Goal: Task Accomplishment & Management: Use online tool/utility

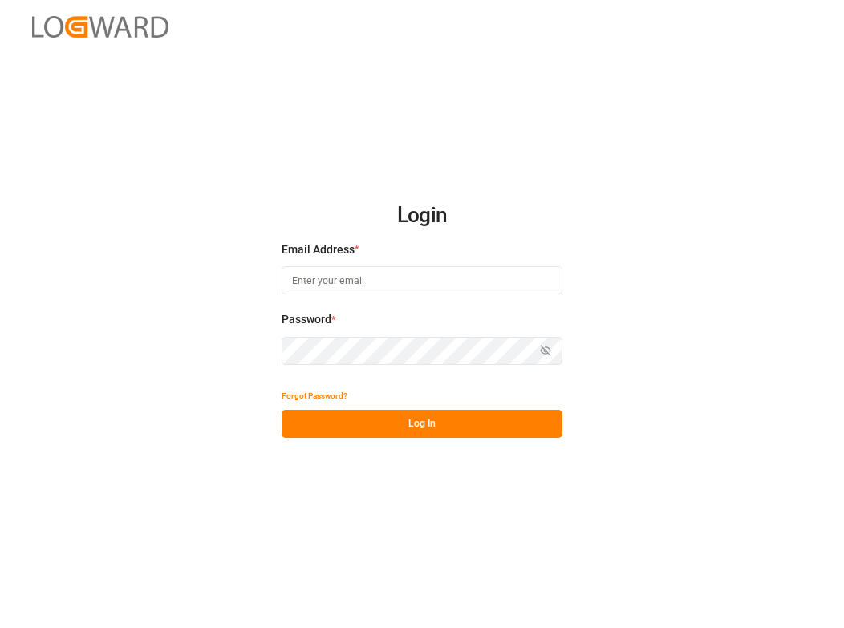
type input "[EMAIL_ADDRESS][DOMAIN_NAME]"
click at [394, 425] on button "Log In" at bounding box center [422, 424] width 281 height 28
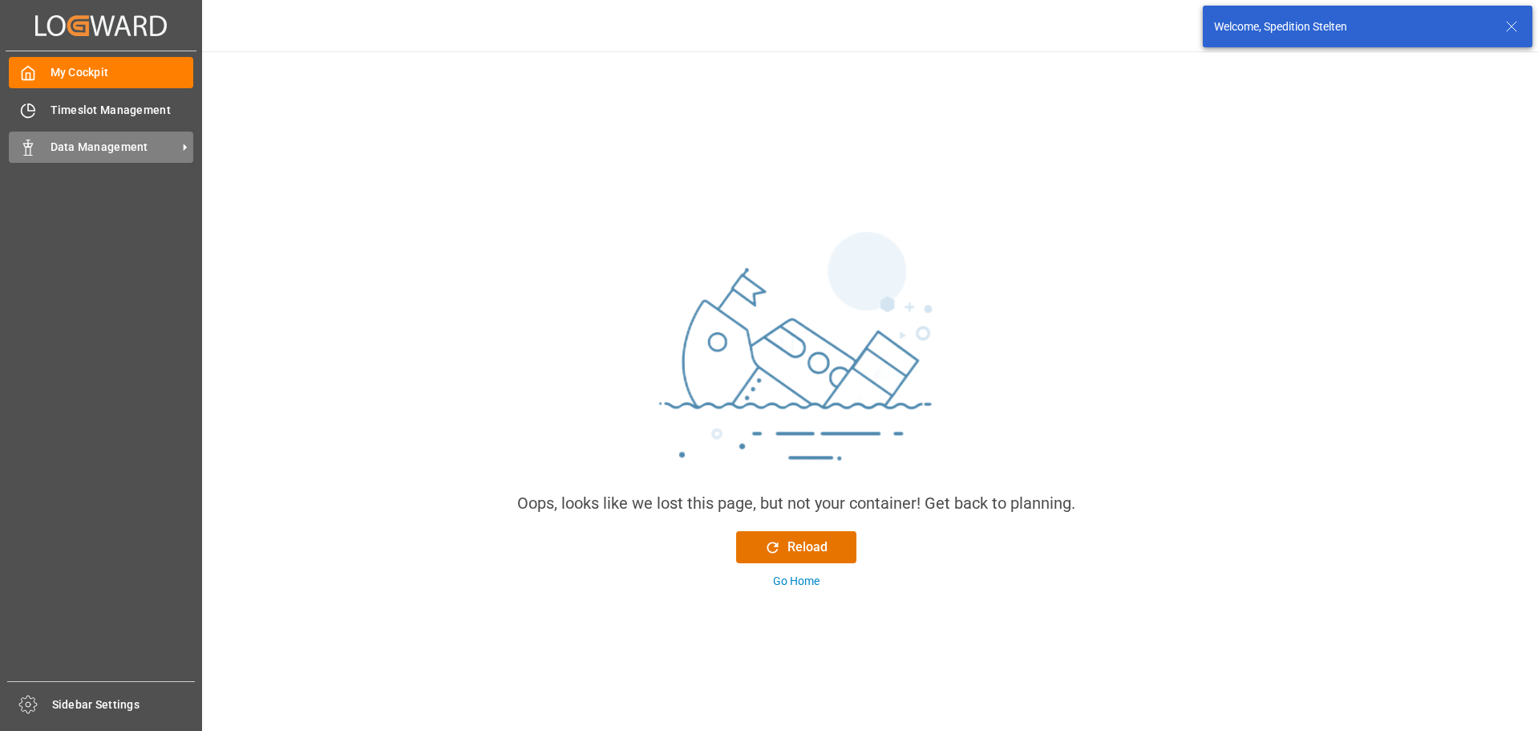
click at [60, 136] on div "Data Management Data Management" at bounding box center [101, 147] width 184 height 31
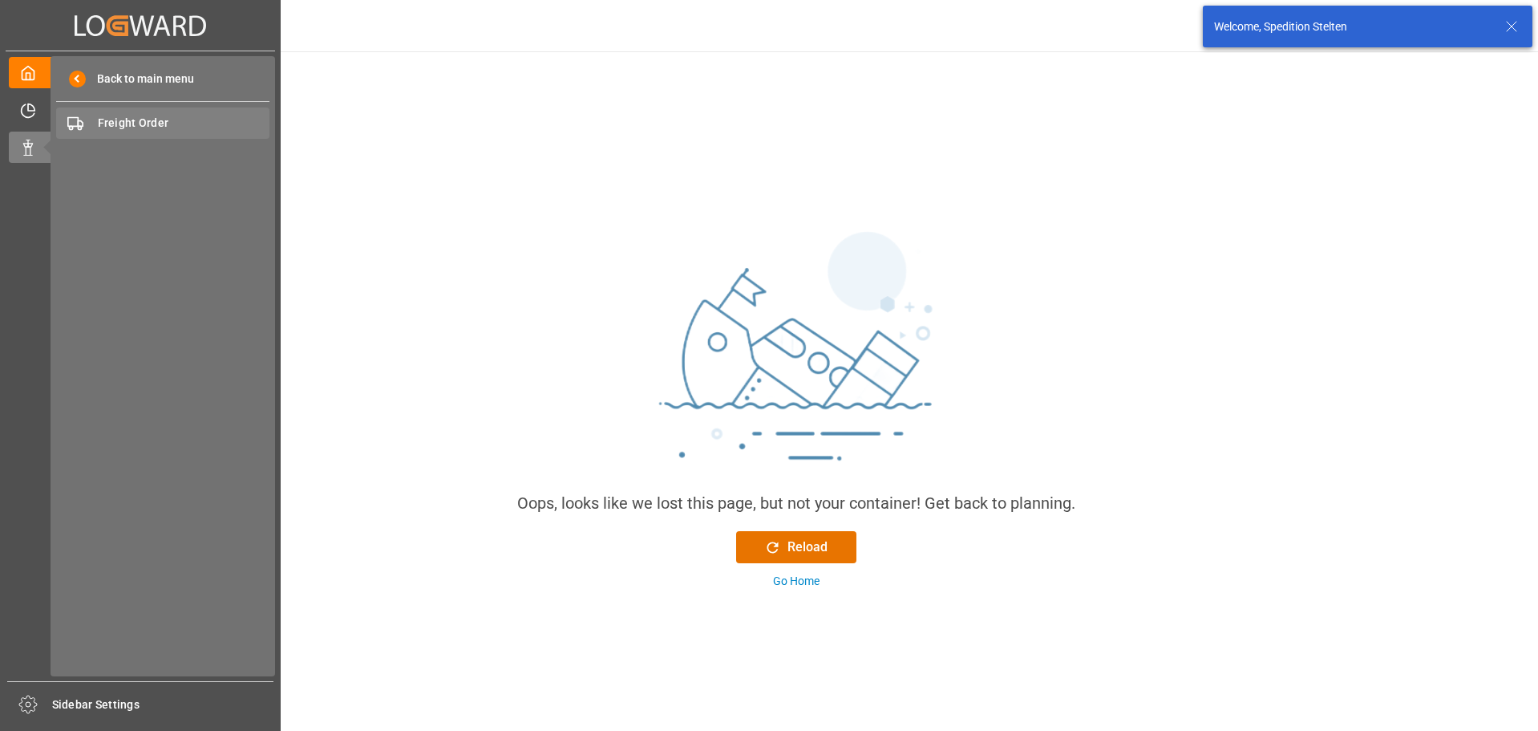
click at [104, 131] on span "Freight Order" at bounding box center [184, 123] width 172 height 17
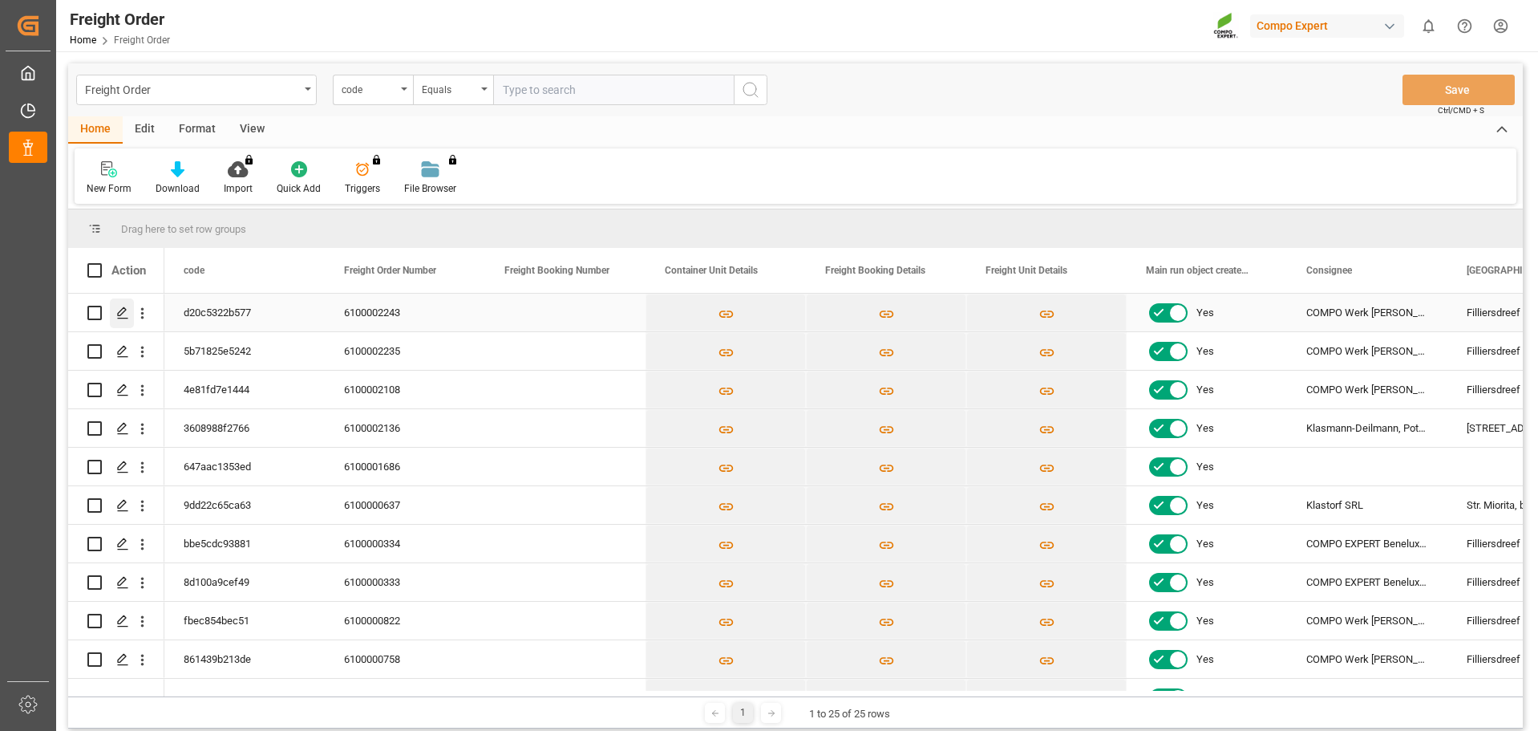
click at [118, 311] on icon "Press SPACE to select this row." at bounding box center [122, 312] width 13 height 13
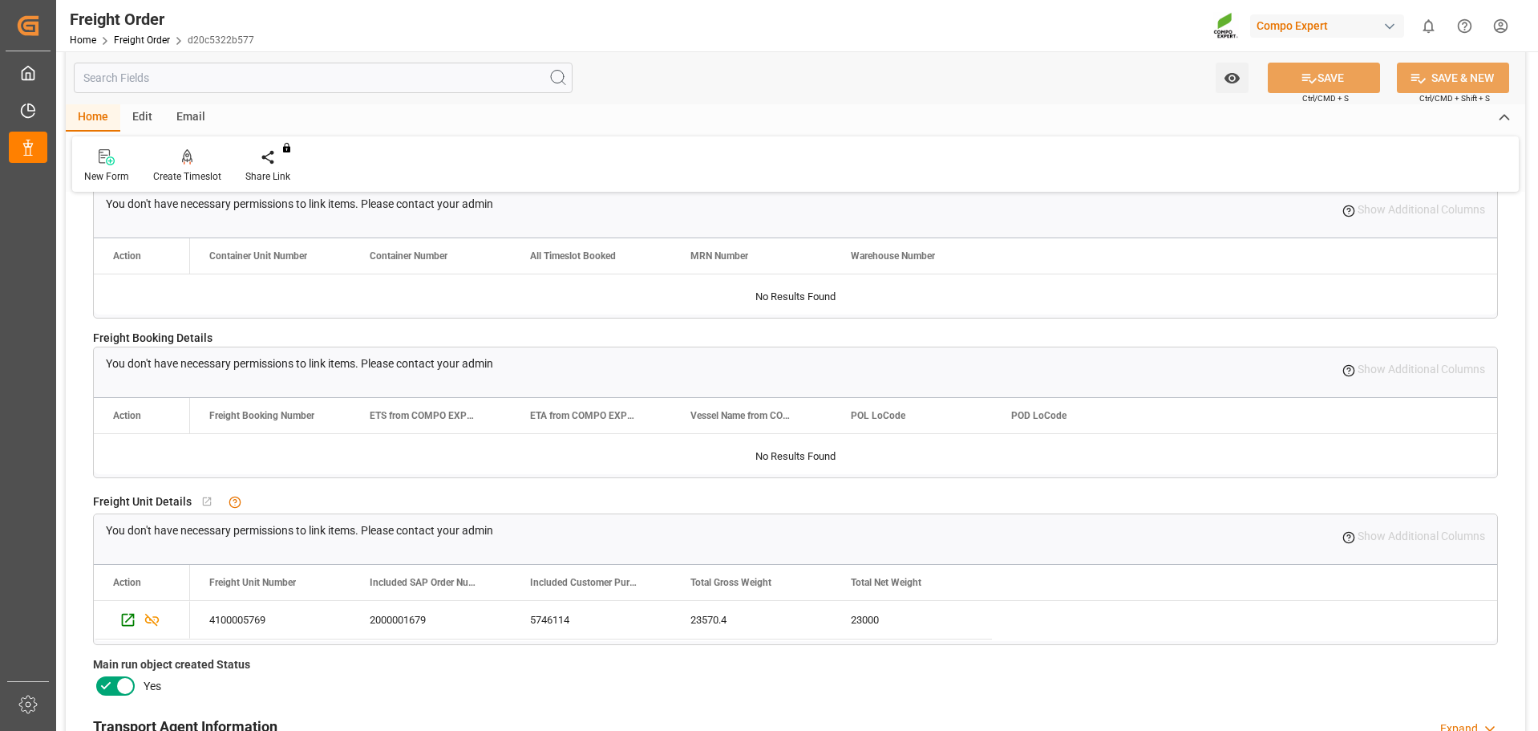
scroll to position [561, 0]
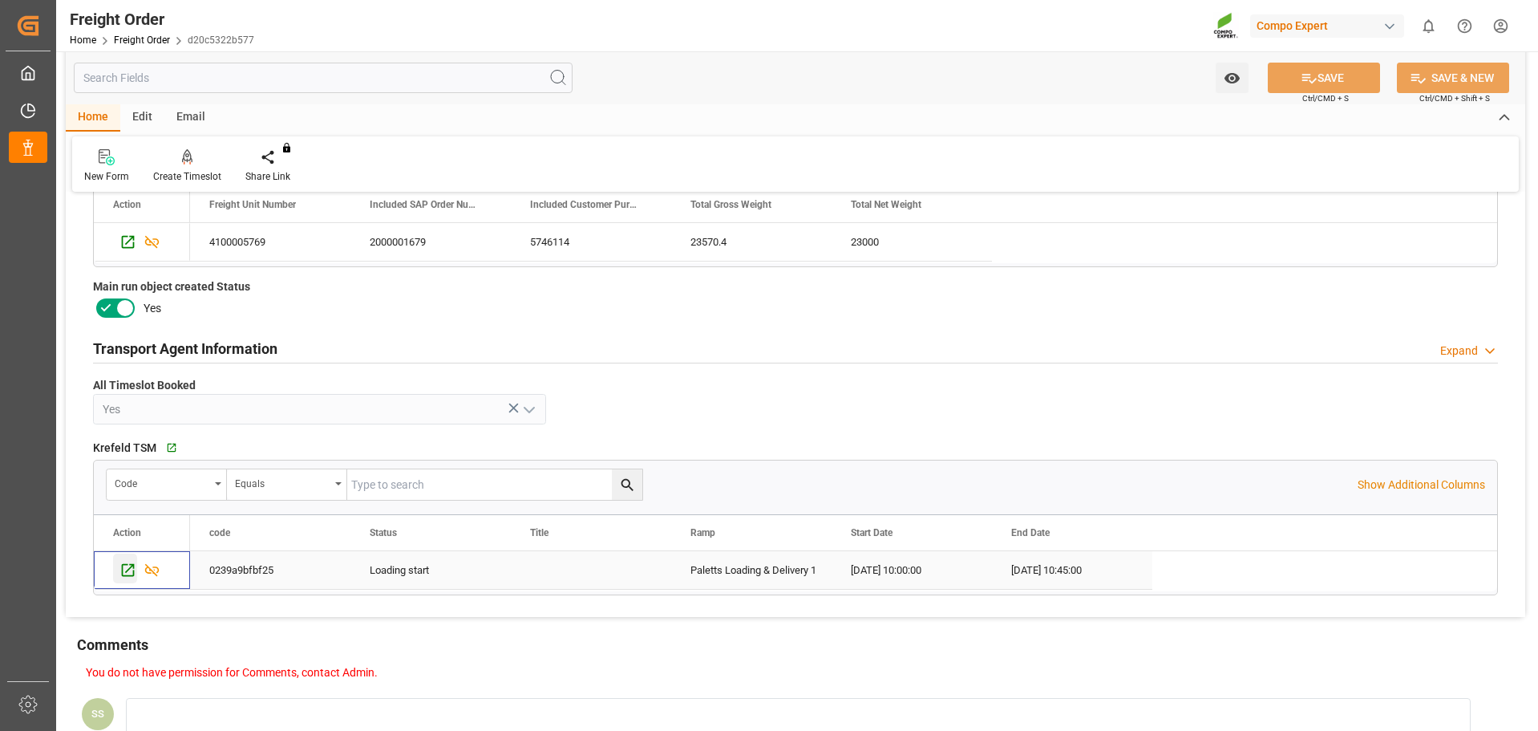
click at [125, 572] on icon "Press SPACE to select this row." at bounding box center [128, 569] width 17 height 17
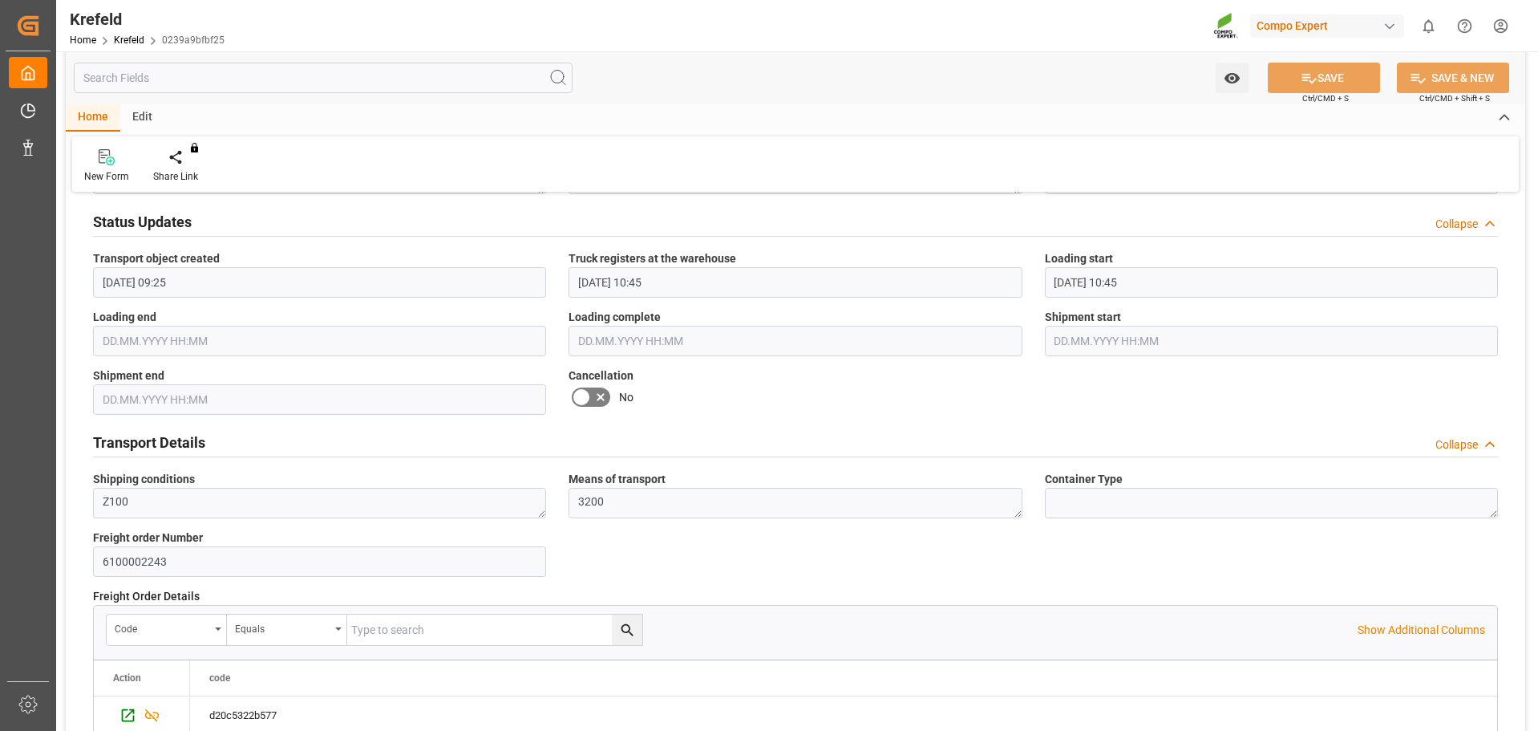
scroll to position [802, 0]
